Goal: Information Seeking & Learning: Understand process/instructions

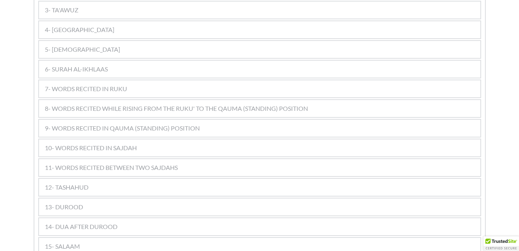
scroll to position [500, 0]
click at [155, 125] on span "9- WORDS RECITED IN QAUMA (STANDING) POSITION" at bounding box center [122, 129] width 155 height 9
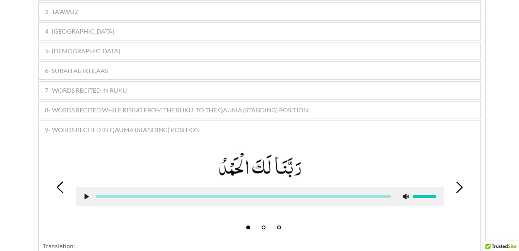
click at [87, 194] on icon at bounding box center [86, 197] width 6 height 6
click at [85, 194] on use at bounding box center [86, 197] width 5 height 6
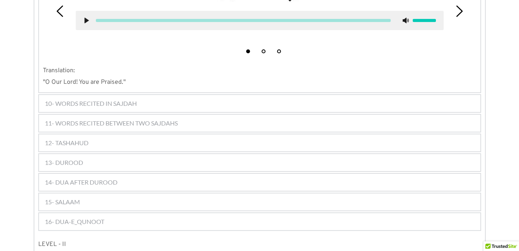
scroll to position [686, 0]
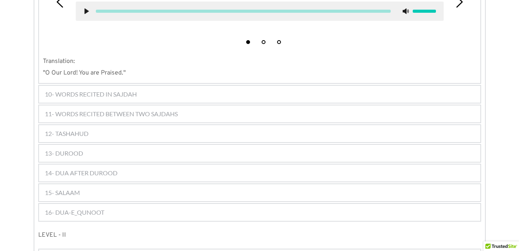
click at [167, 105] on div "11- WORDS RECITED BETWEEN TWO SAJDAHS" at bounding box center [259, 113] width 441 height 17
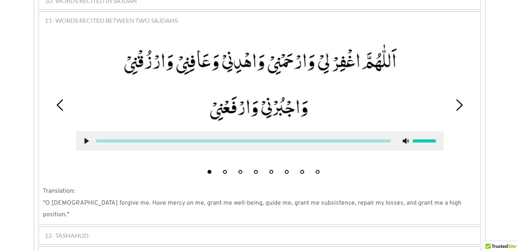
scroll to position [649, 0]
click at [224, 170] on button "2" at bounding box center [225, 172] width 4 height 4
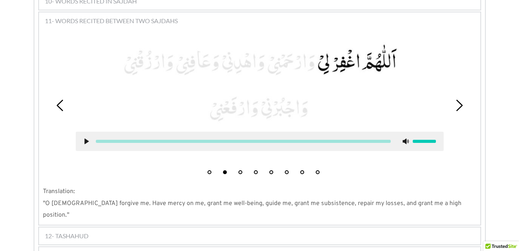
click at [87, 139] on use at bounding box center [86, 142] width 4 height 6
click at [84, 139] on use at bounding box center [86, 142] width 5 height 6
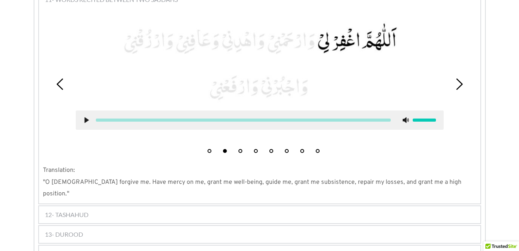
scroll to position [633, 0]
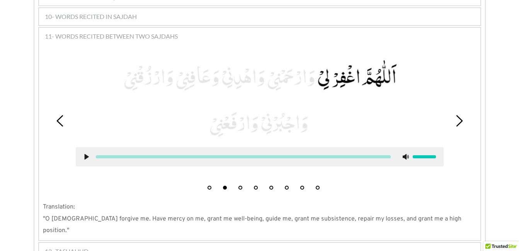
click at [87, 154] on use at bounding box center [86, 157] width 4 height 6
